Goal: Task Accomplishment & Management: Use online tool/utility

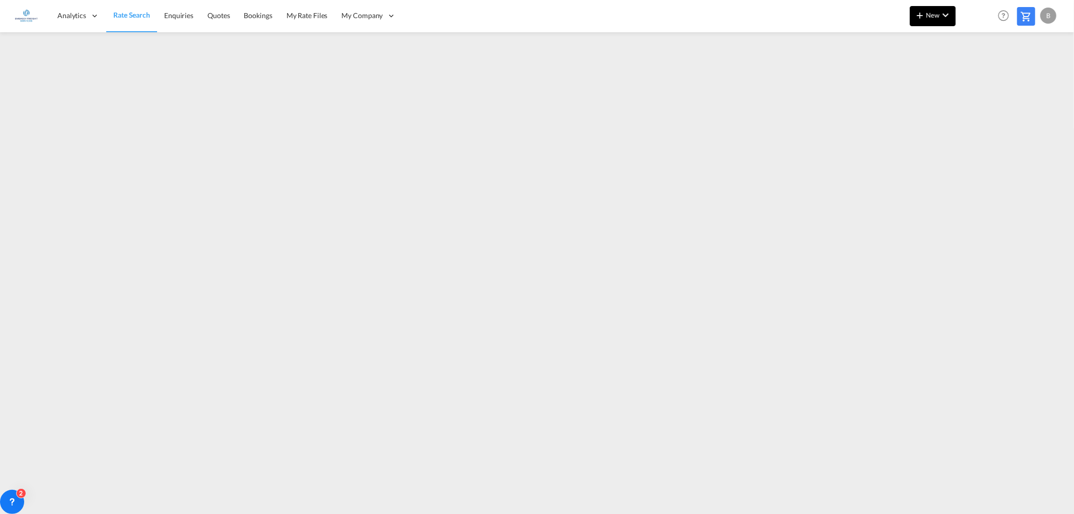
click at [935, 17] on span "New" at bounding box center [933, 15] width 38 height 8
click at [980, 77] on span "Ratesheet" at bounding box center [974, 75] width 11 height 20
click at [930, 16] on span "New" at bounding box center [933, 15] width 38 height 8
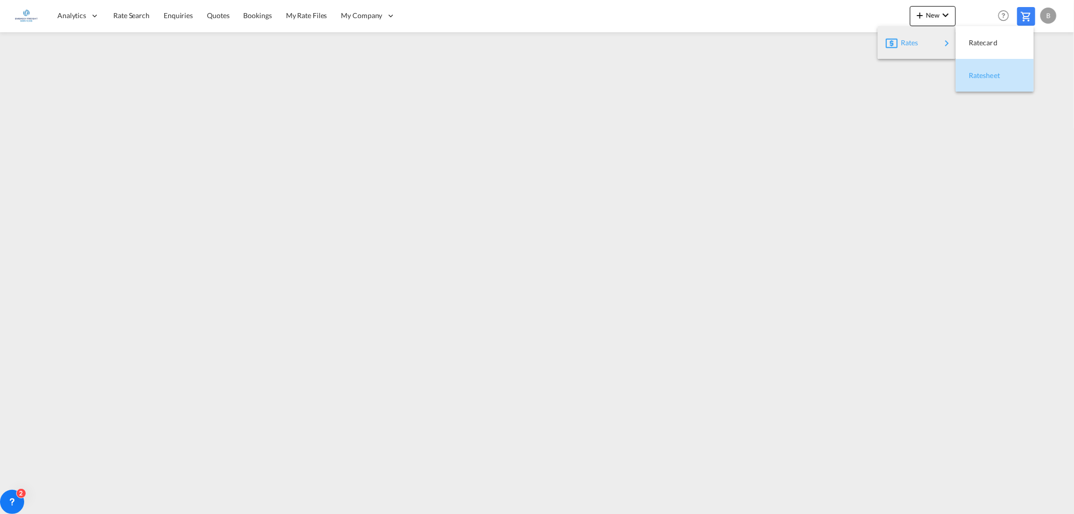
click at [980, 75] on span "Ratesheet" at bounding box center [974, 75] width 11 height 20
click at [941, 14] on md-icon "icon-chevron-down" at bounding box center [946, 15] width 12 height 12
click at [980, 75] on span "Ratesheet" at bounding box center [974, 75] width 11 height 20
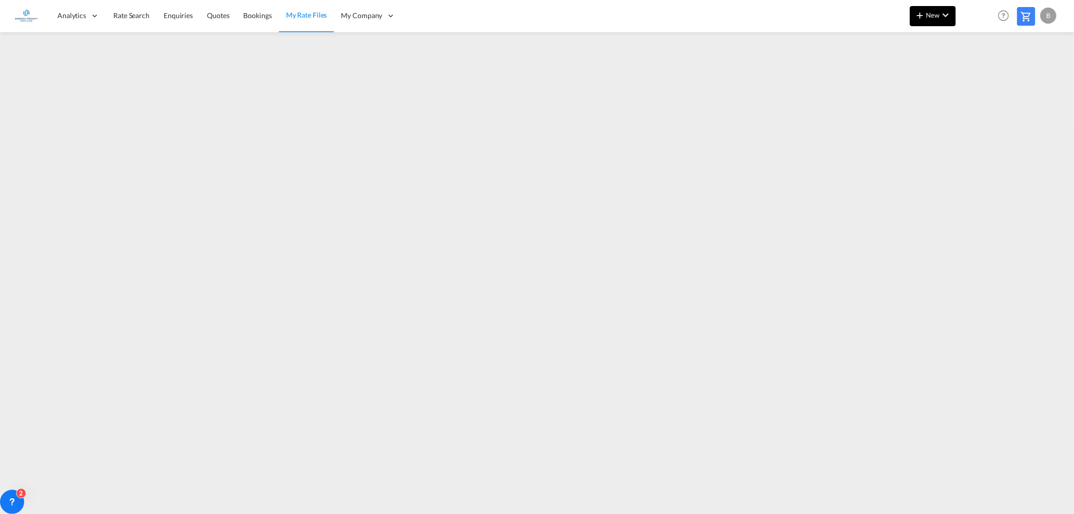
click at [947, 12] on md-icon "icon-chevron-down" at bounding box center [946, 15] width 12 height 12
click at [980, 78] on span "Ratesheet" at bounding box center [974, 75] width 11 height 20
